Goal: Task Accomplishment & Management: Complete application form

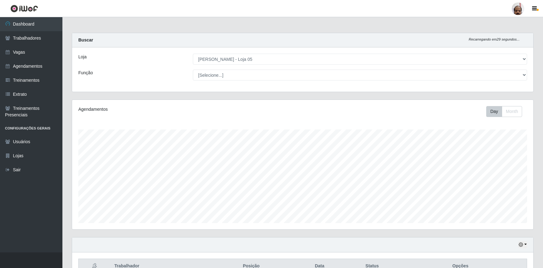
select select "252"
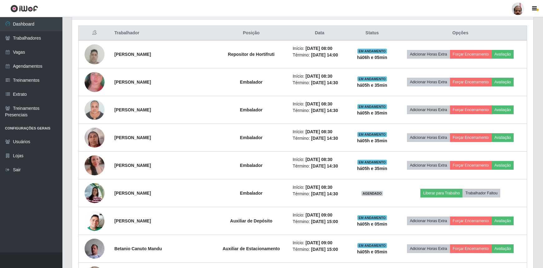
scroll to position [233, 0]
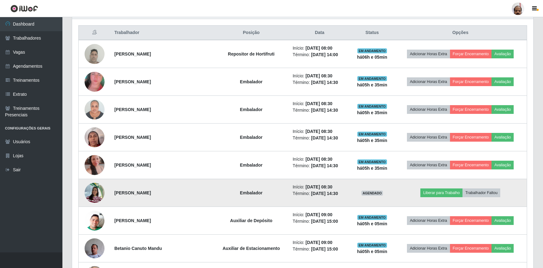
click at [98, 189] on img at bounding box center [95, 192] width 20 height 27
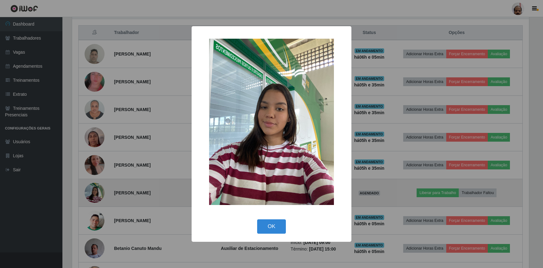
scroll to position [129, 458]
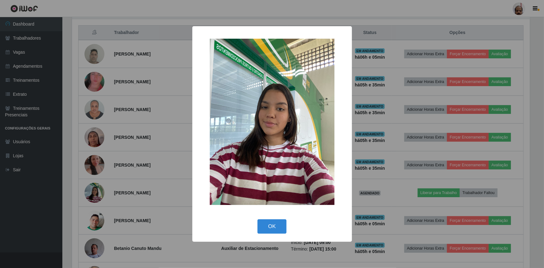
click at [57, 110] on div "× OK Cancel" at bounding box center [272, 134] width 544 height 268
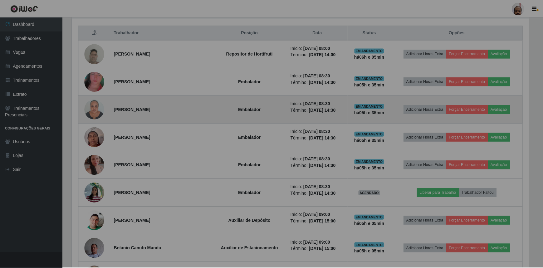
scroll to position [129, 461]
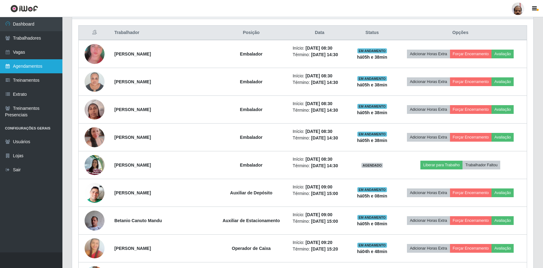
click at [23, 65] on link "Agendamentos" at bounding box center [31, 66] width 62 height 14
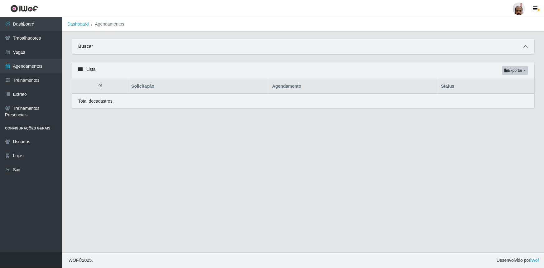
click at [526, 47] on icon at bounding box center [526, 46] width 4 height 4
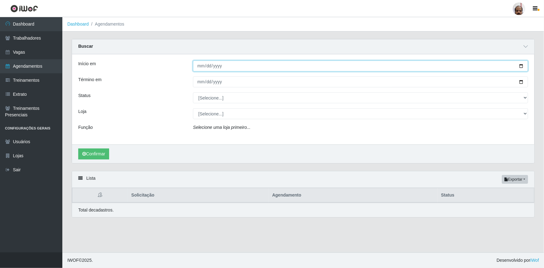
click at [522, 67] on input "Início em" at bounding box center [360, 66] width 335 height 11
type input "[DATE]"
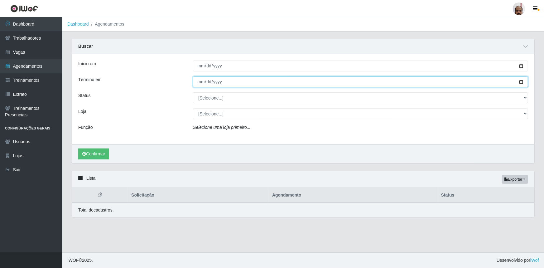
click at [521, 82] on input "Término em" at bounding box center [360, 81] width 335 height 11
type input "[DATE]"
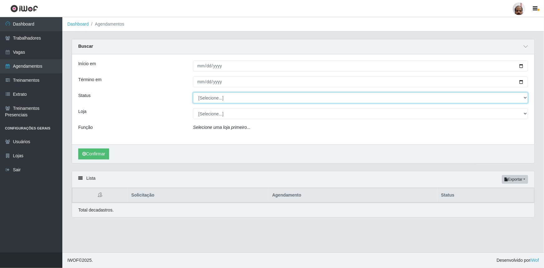
drag, startPoint x: 525, startPoint y: 98, endPoint x: 510, endPoint y: 102, distance: 15.8
click at [525, 98] on select "[Selecione...] AGENDADO AGUARDANDO LIBERAR EM ANDAMENTO EM REVISÃO FINALIZADO C…" at bounding box center [360, 97] width 335 height 11
select select "AGENDADO"
click at [193, 92] on select "[Selecione...] AGENDADO AGUARDANDO LIBERAR EM ANDAMENTO EM REVISÃO FINALIZADO C…" at bounding box center [360, 97] width 335 height 11
click at [527, 114] on select "[Selecione...] Mar Vermelho - Loja 05" at bounding box center [360, 113] width 335 height 11
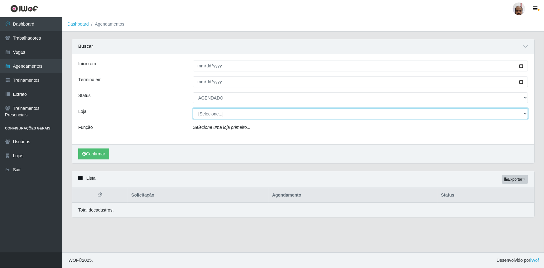
select select "252"
click at [193, 108] on select "[Selecione...] Mar Vermelho - Loja 05" at bounding box center [360, 113] width 335 height 11
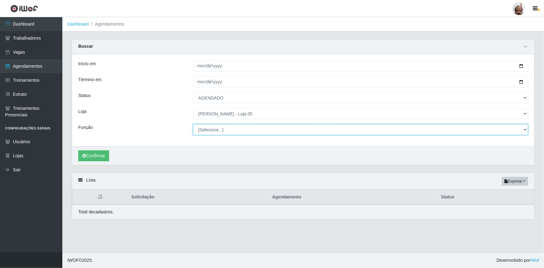
click at [526, 131] on select "[Selecione...] ASG ASG + ASG ++ Auxiliar de Depósito Auxiliar de Depósito + Aux…" at bounding box center [360, 129] width 335 height 11
select select "107"
click at [193, 124] on select "[Selecione...] ASG ASG + ASG ++ Auxiliar de Depósito Auxiliar de Depósito + Aux…" at bounding box center [360, 129] width 335 height 11
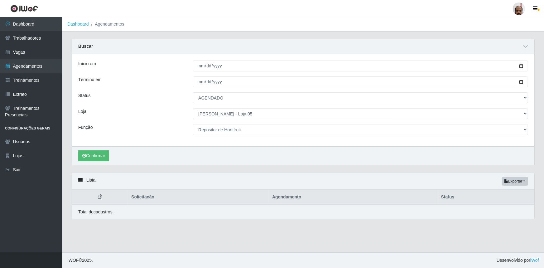
click at [97, 149] on div "Confirmar" at bounding box center [303, 155] width 463 height 19
click at [101, 156] on button "Confirmar" at bounding box center [93, 155] width 31 height 11
click at [100, 155] on button "Confirmar" at bounding box center [93, 155] width 31 height 11
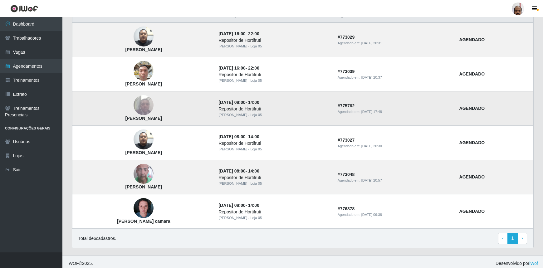
scroll to position [184, 0]
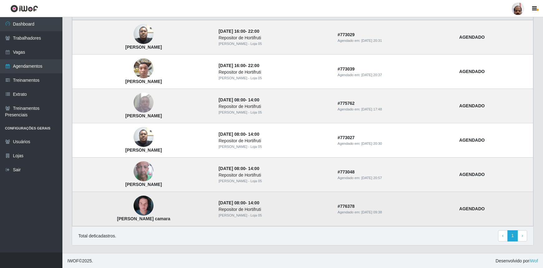
click at [143, 201] on img at bounding box center [143, 205] width 20 height 27
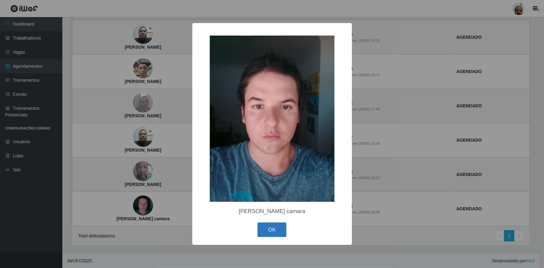
click at [272, 231] on button "OK" at bounding box center [272, 229] width 29 height 15
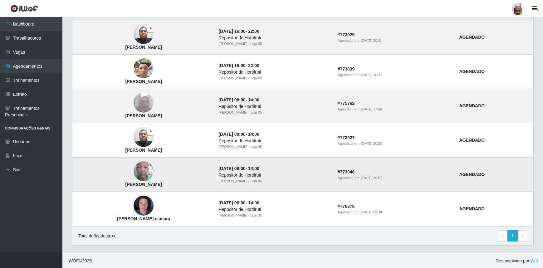
click at [146, 170] on img at bounding box center [143, 172] width 20 height 36
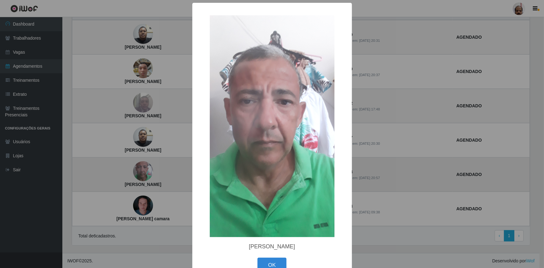
click at [146, 171] on div "× [PERSON_NAME] [GEOGRAPHIC_DATA] [GEOGRAPHIC_DATA] Cancel" at bounding box center [272, 134] width 544 height 268
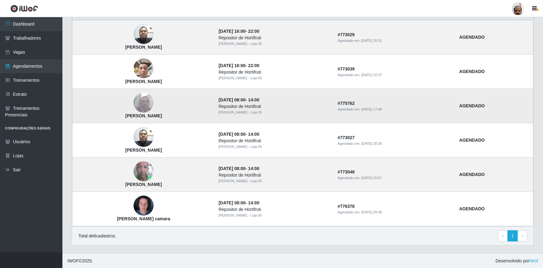
click at [142, 106] on img at bounding box center [143, 103] width 20 height 27
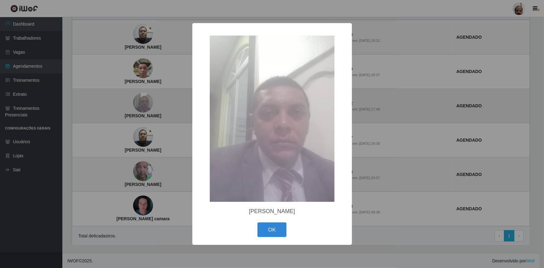
click at [142, 106] on div "× Ailton de lima freitas OK Cancel" at bounding box center [272, 134] width 544 height 268
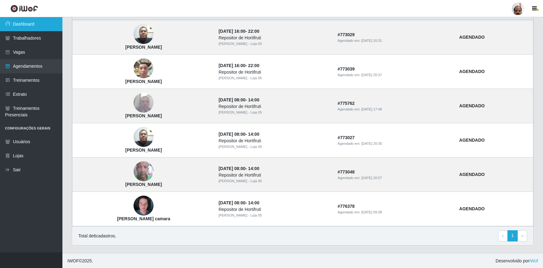
click at [51, 23] on link "Dashboard" at bounding box center [31, 24] width 62 height 14
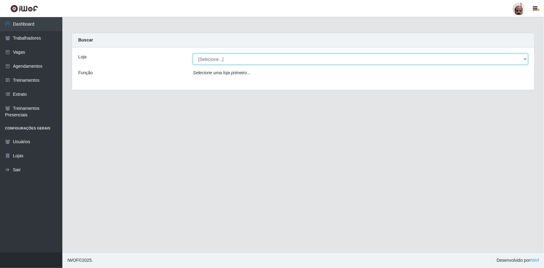
click at [525, 59] on select "[Selecione...] Mar Vermelho - Loja 05" at bounding box center [360, 59] width 335 height 11
select select "252"
click at [193, 54] on select "[Selecione...] Mar Vermelho - Loja 05" at bounding box center [360, 59] width 335 height 11
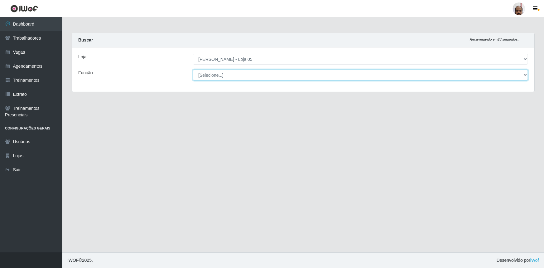
click at [524, 75] on select "[Selecione...] ASG ASG + ASG ++ Auxiliar de Depósito Auxiliar de Depósito + Aux…" at bounding box center [360, 75] width 335 height 11
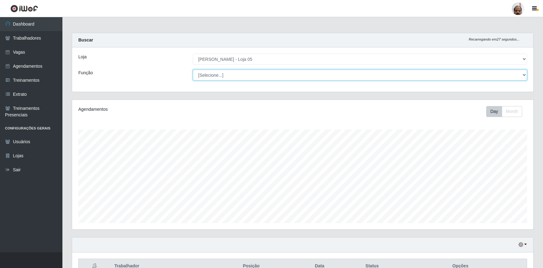
scroll to position [129, 461]
